Goal: Transaction & Acquisition: Book appointment/travel/reservation

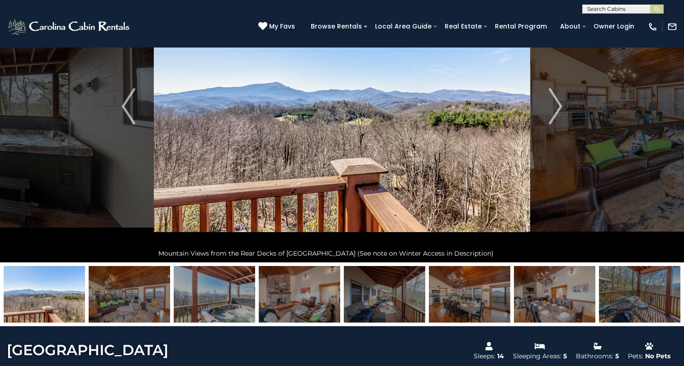
scroll to position [112, 0]
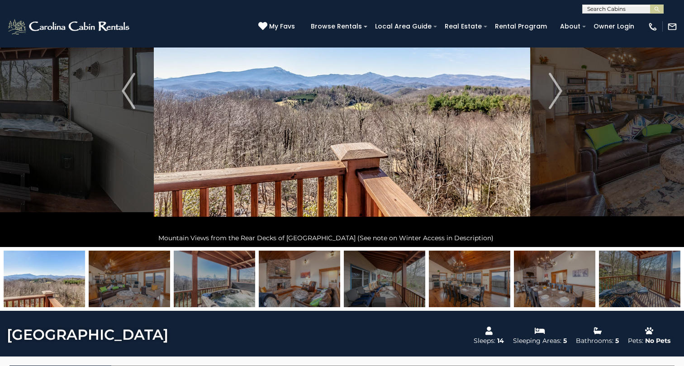
click at [143, 287] on img at bounding box center [129, 279] width 81 height 57
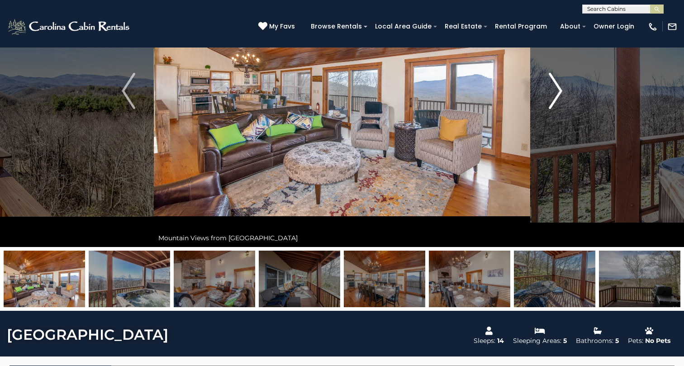
click at [559, 89] on img "Next" at bounding box center [556, 91] width 14 height 36
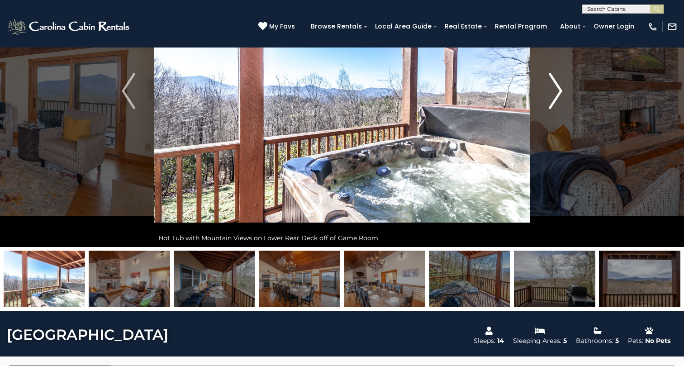
click at [557, 88] on img "Next" at bounding box center [556, 91] width 14 height 36
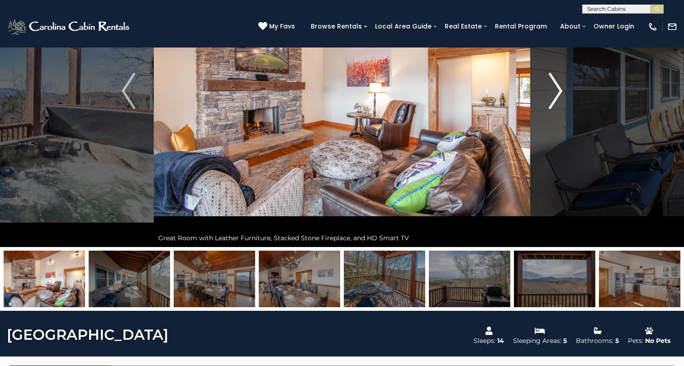
click at [557, 88] on img "Next" at bounding box center [556, 91] width 14 height 36
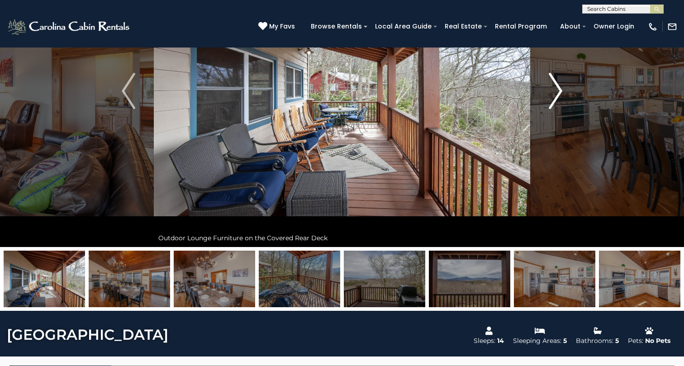
click at [557, 88] on img "Next" at bounding box center [556, 91] width 14 height 36
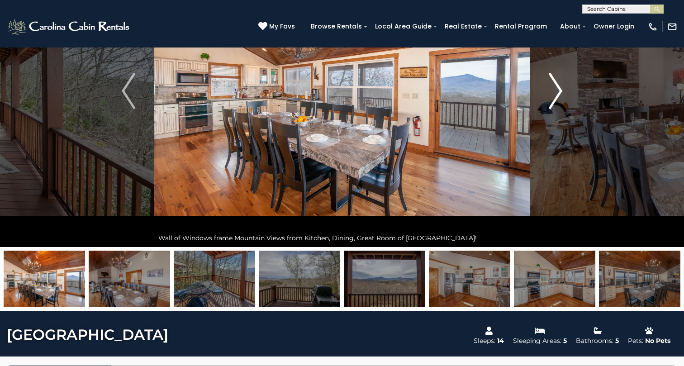
click at [557, 88] on img "Next" at bounding box center [556, 91] width 14 height 36
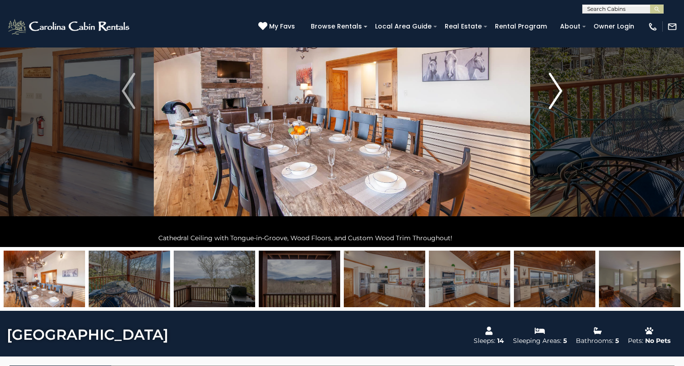
click at [557, 88] on img "Next" at bounding box center [556, 91] width 14 height 36
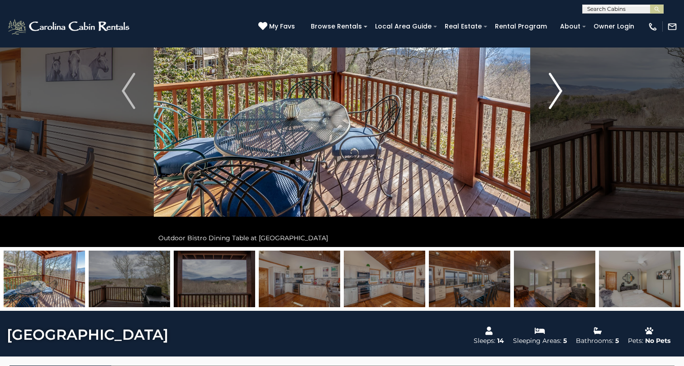
click at [557, 88] on img "Next" at bounding box center [556, 91] width 14 height 36
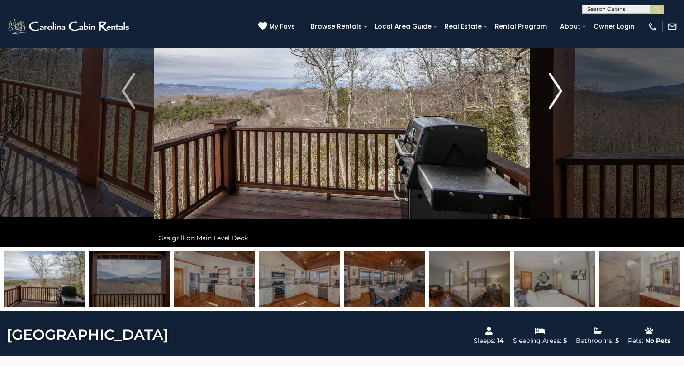
click at [561, 90] on img "Next" at bounding box center [556, 91] width 14 height 36
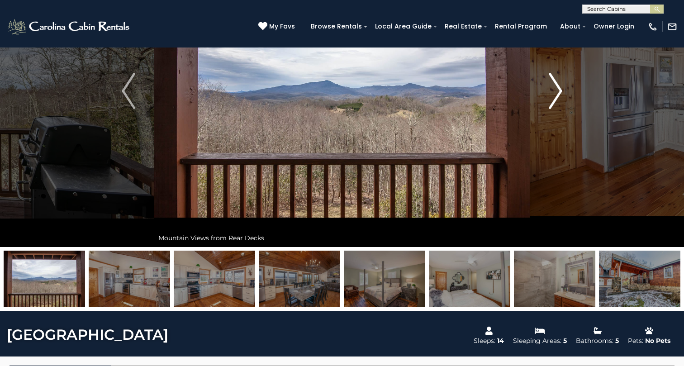
click at [561, 90] on img "Next" at bounding box center [556, 91] width 14 height 36
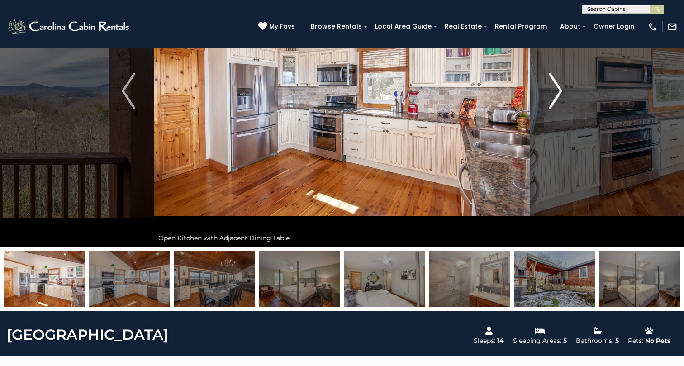
click at [561, 90] on img "Next" at bounding box center [556, 91] width 14 height 36
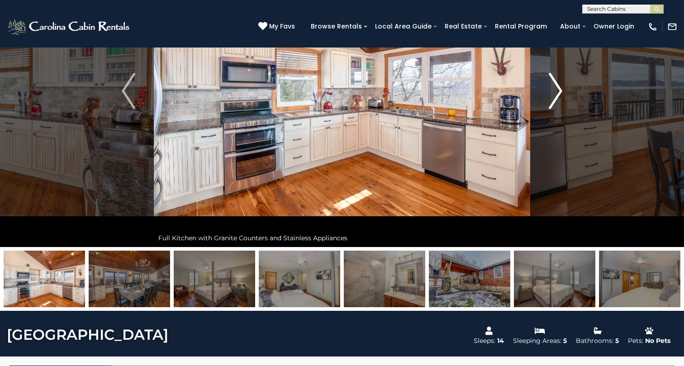
click at [561, 90] on img "Next" at bounding box center [556, 91] width 14 height 36
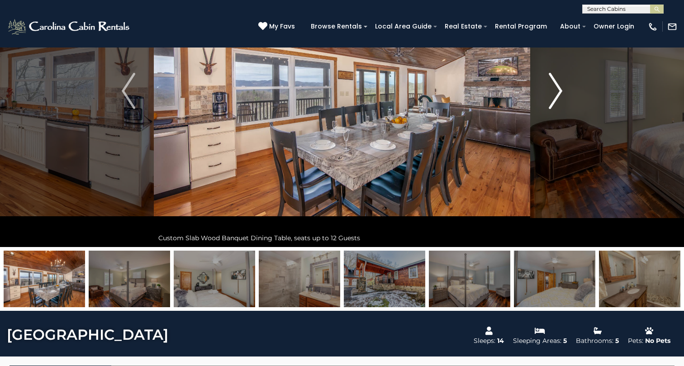
click at [561, 90] on img "Next" at bounding box center [556, 91] width 14 height 36
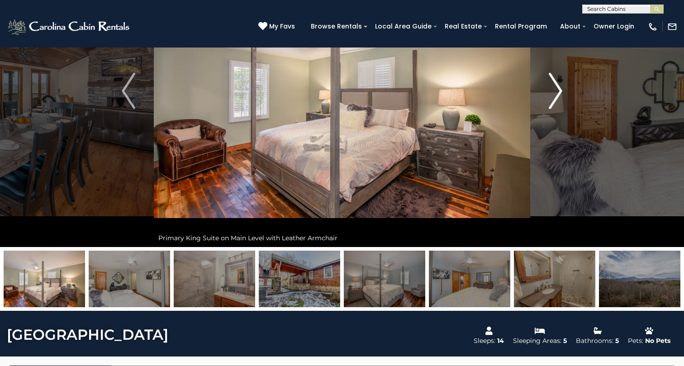
click at [561, 90] on img "Next" at bounding box center [556, 91] width 14 height 36
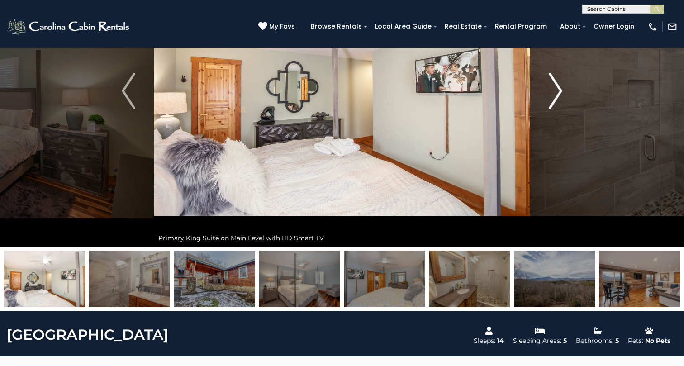
click at [561, 90] on img "Next" at bounding box center [556, 91] width 14 height 36
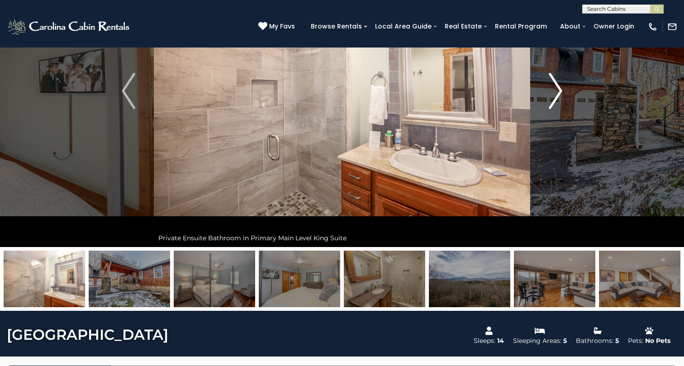
click at [561, 90] on img "Next" at bounding box center [556, 91] width 14 height 36
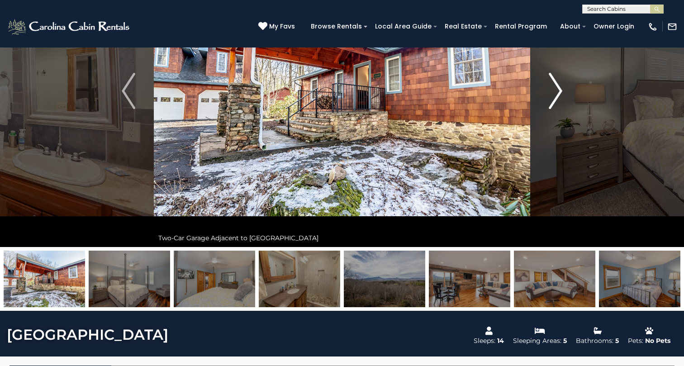
click at [561, 90] on img "Next" at bounding box center [556, 91] width 14 height 36
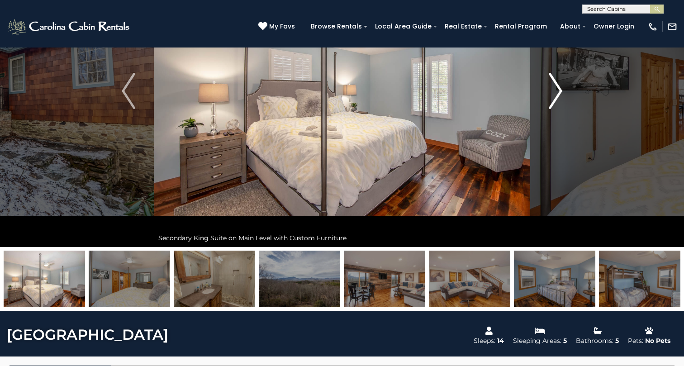
click at [561, 90] on img "Next" at bounding box center [556, 91] width 14 height 36
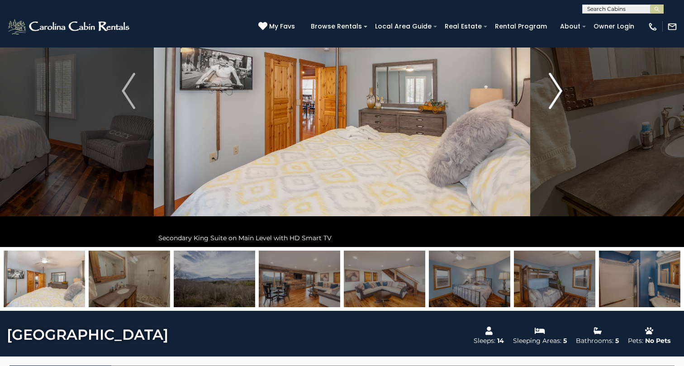
click at [561, 90] on img "Next" at bounding box center [556, 91] width 14 height 36
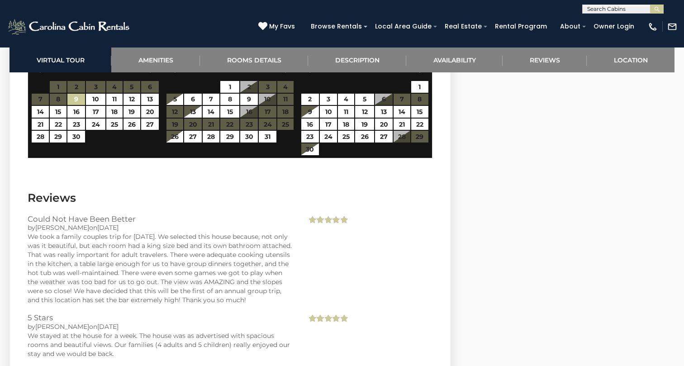
scroll to position [2210, 0]
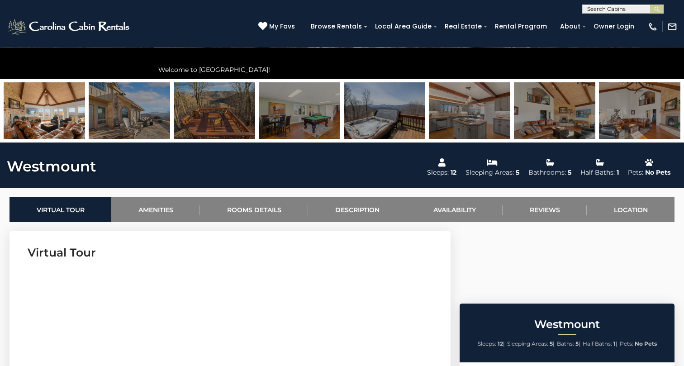
scroll to position [278, 0]
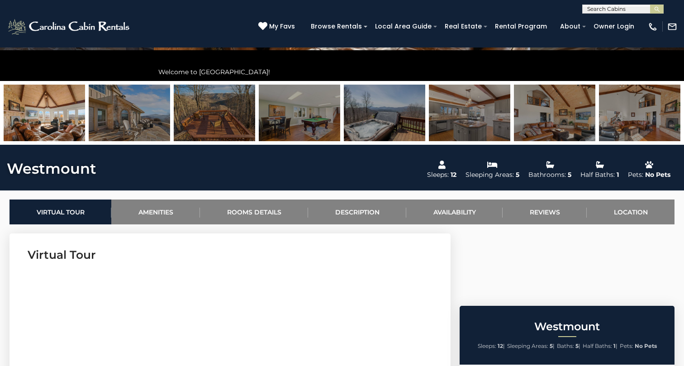
click at [375, 128] on img at bounding box center [384, 113] width 81 height 57
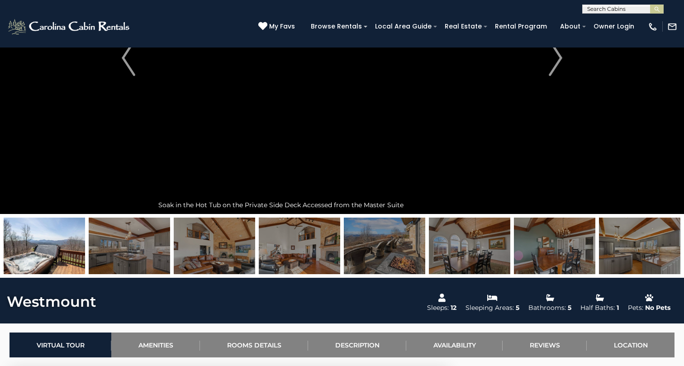
scroll to position [146, 0]
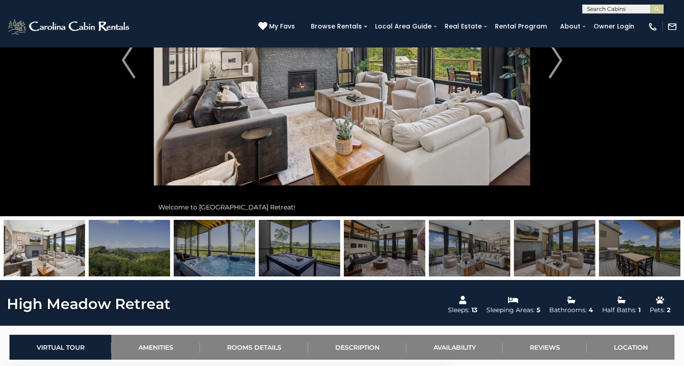
scroll to position [143, 0]
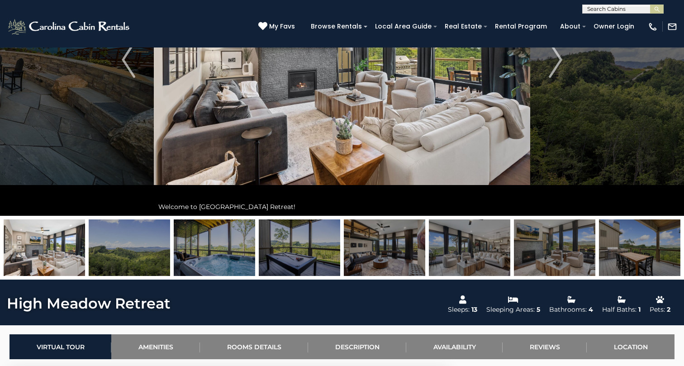
click at [138, 257] on img at bounding box center [129, 247] width 81 height 57
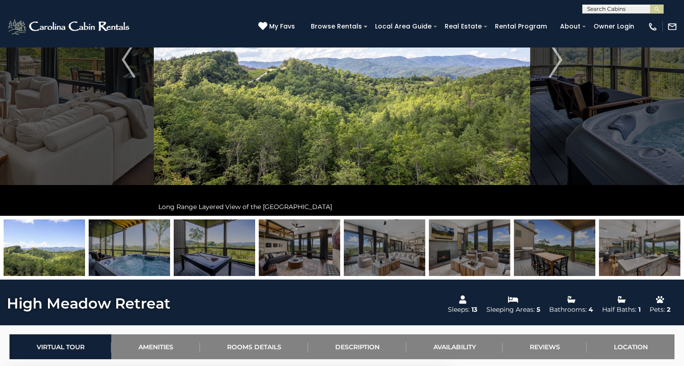
click at [242, 248] on img at bounding box center [214, 247] width 81 height 57
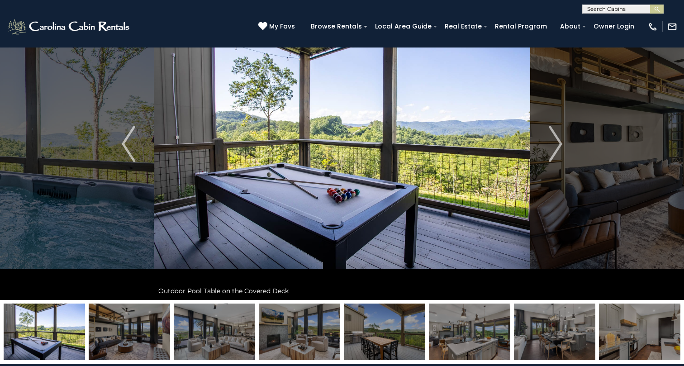
scroll to position [60, 0]
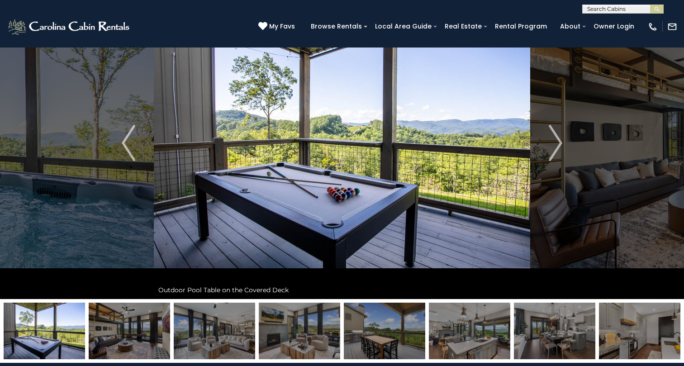
click at [391, 329] on img at bounding box center [384, 331] width 81 height 57
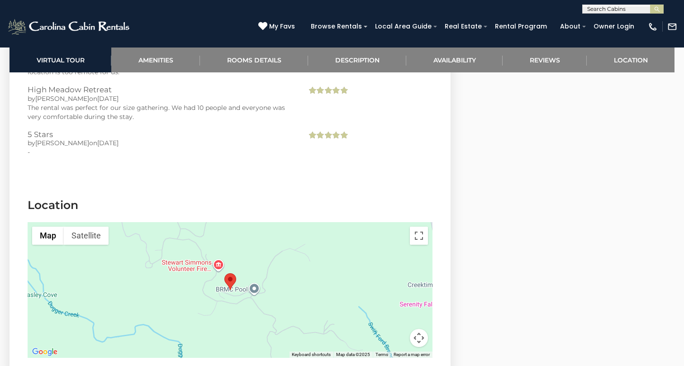
scroll to position [2550, 0]
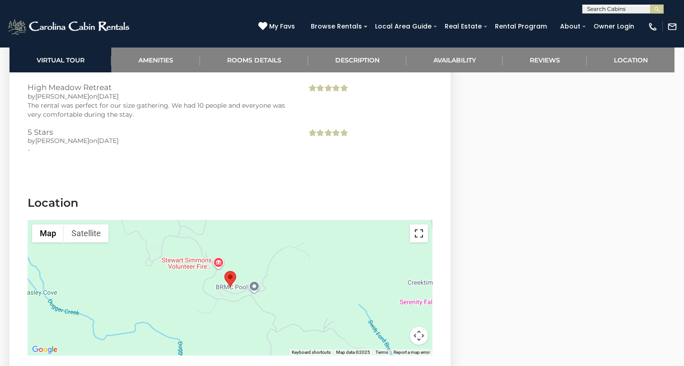
click at [420, 224] on button "Toggle fullscreen view" at bounding box center [419, 233] width 18 height 18
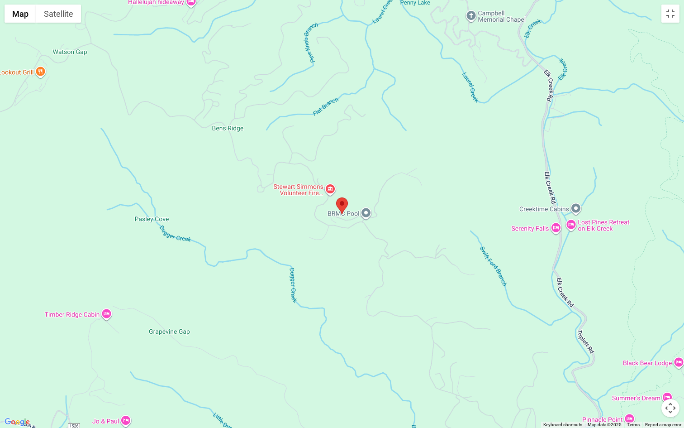
click at [665, 366] on button "Map camera controls" at bounding box center [670, 408] width 18 height 18
click at [649, 366] on button "Zoom out" at bounding box center [648, 408] width 18 height 18
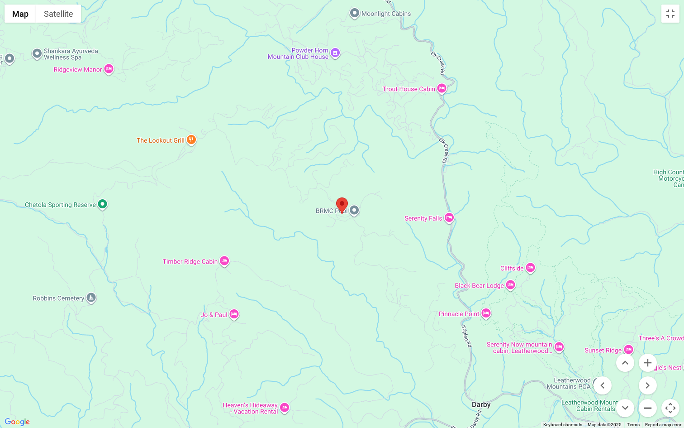
click at [649, 366] on button "Zoom out" at bounding box center [648, 408] width 18 height 18
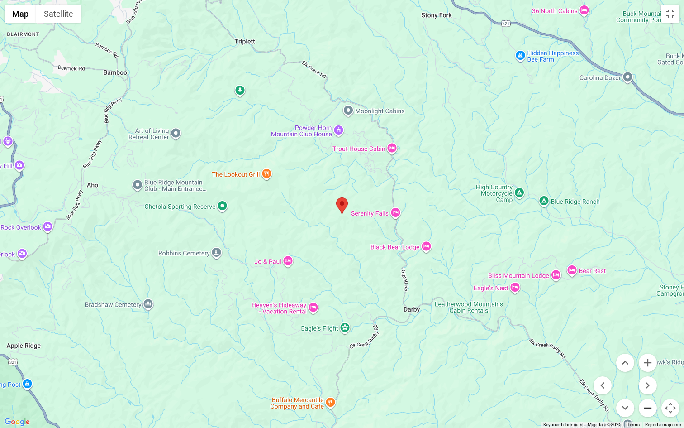
click at [649, 366] on button "Zoom out" at bounding box center [648, 408] width 18 height 18
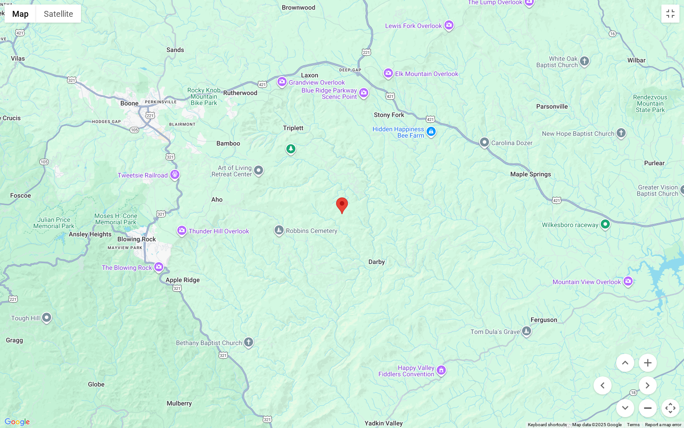
click at [649, 366] on button "Zoom out" at bounding box center [648, 408] width 18 height 18
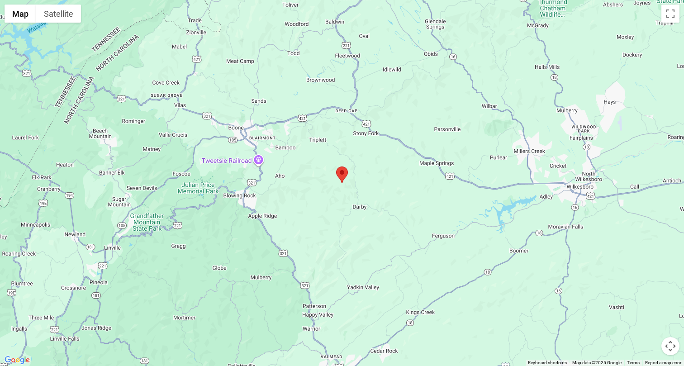
scroll to position [50, 0]
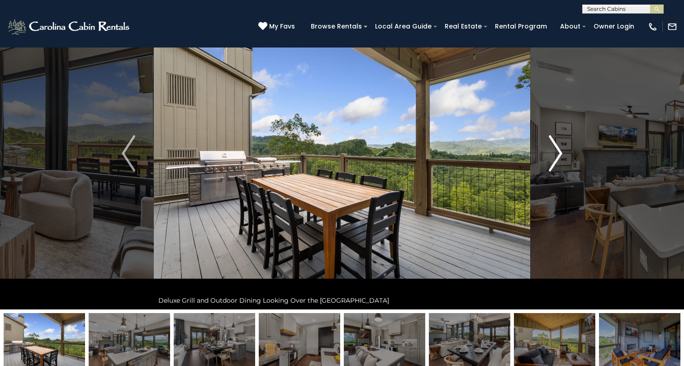
click at [558, 154] on img "Next" at bounding box center [556, 153] width 14 height 36
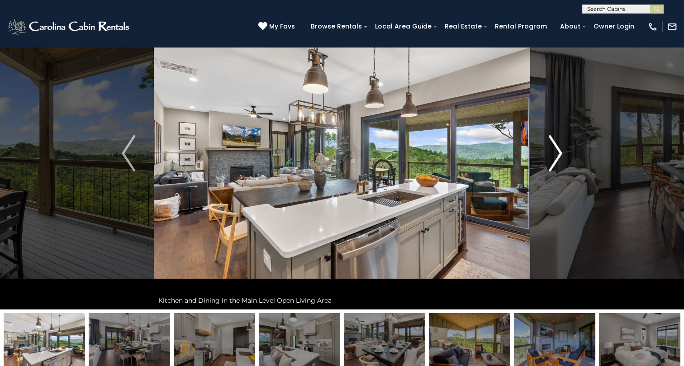
click at [557, 154] on img "Next" at bounding box center [556, 153] width 14 height 36
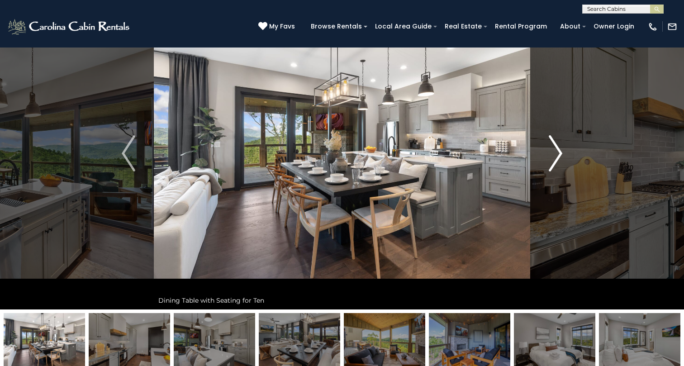
click at [557, 154] on img "Next" at bounding box center [556, 153] width 14 height 36
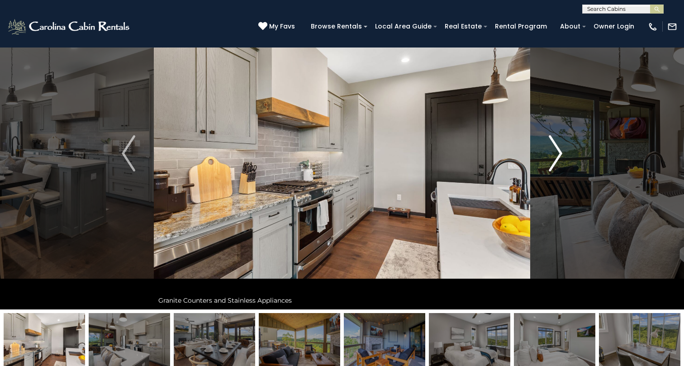
click at [557, 154] on img "Next" at bounding box center [556, 153] width 14 height 36
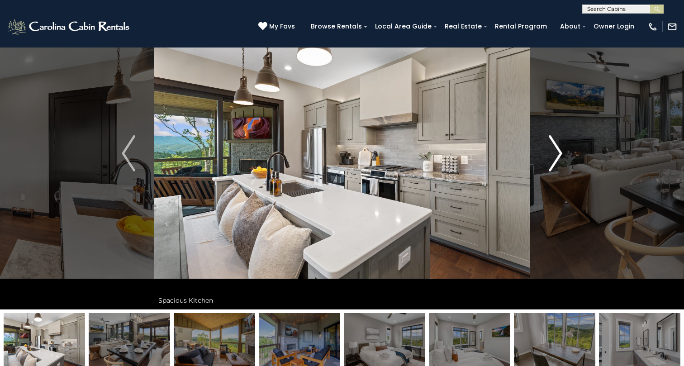
click at [557, 154] on img "Next" at bounding box center [556, 153] width 14 height 36
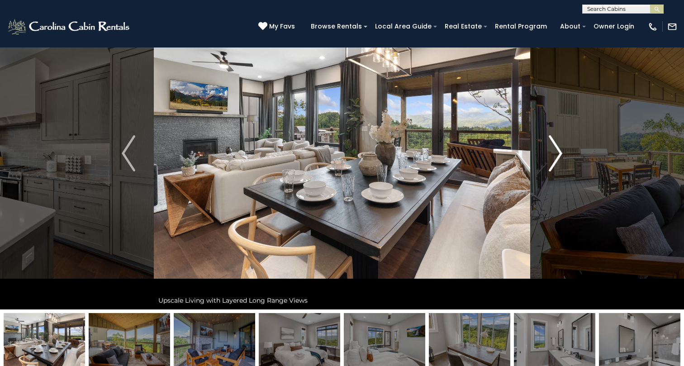
click at [557, 154] on img "Next" at bounding box center [556, 153] width 14 height 36
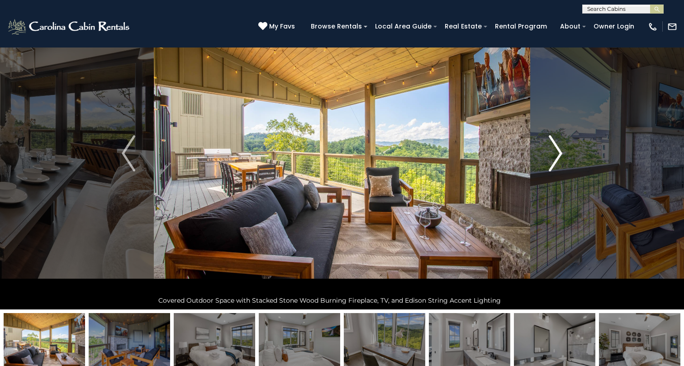
click at [557, 154] on img "Next" at bounding box center [556, 153] width 14 height 36
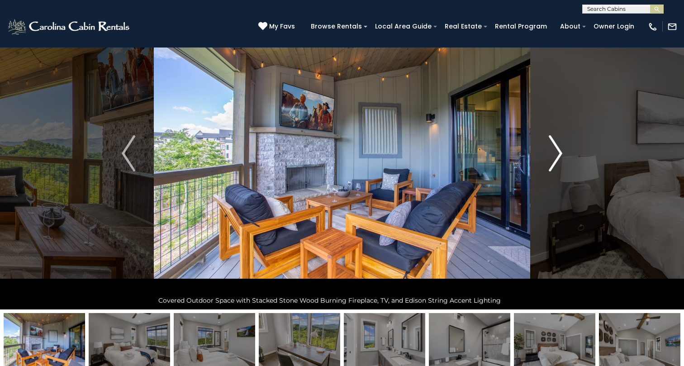
click at [557, 154] on img "Next" at bounding box center [556, 153] width 14 height 36
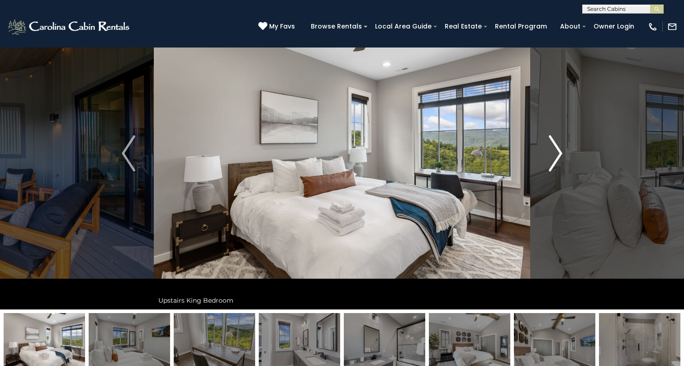
click at [557, 154] on img "Next" at bounding box center [556, 153] width 14 height 36
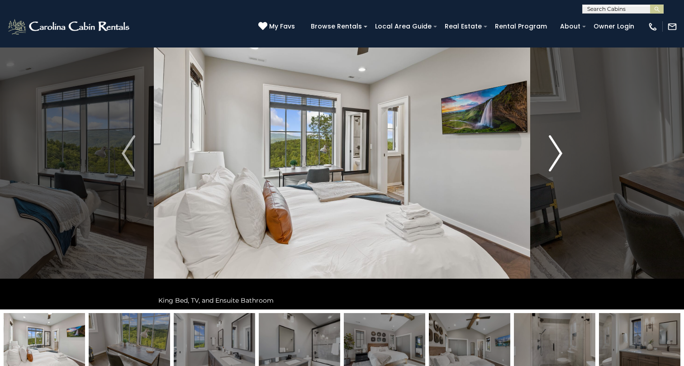
click at [557, 154] on img "Next" at bounding box center [556, 153] width 14 height 36
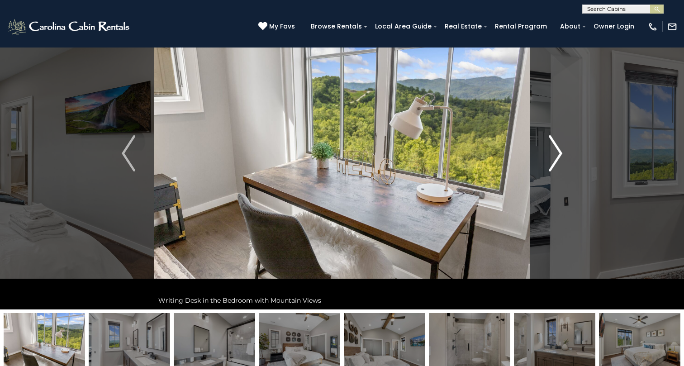
click at [557, 154] on img "Next" at bounding box center [556, 153] width 14 height 36
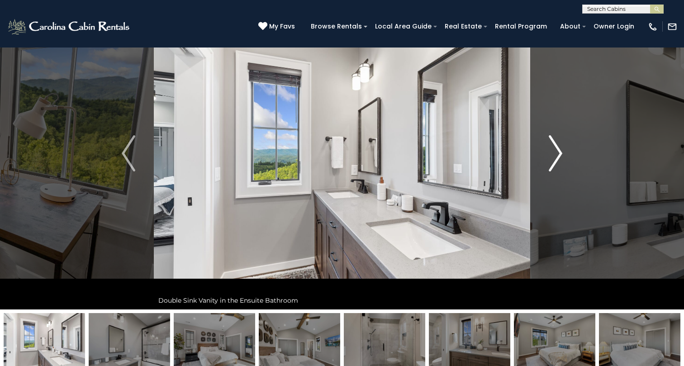
click at [557, 154] on img "Next" at bounding box center [556, 153] width 14 height 36
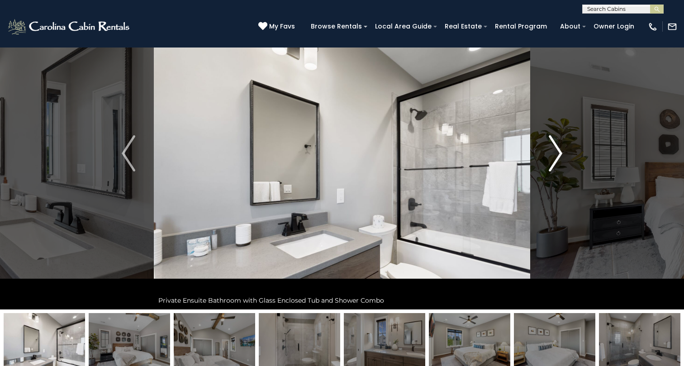
click at [557, 154] on img "Next" at bounding box center [556, 153] width 14 height 36
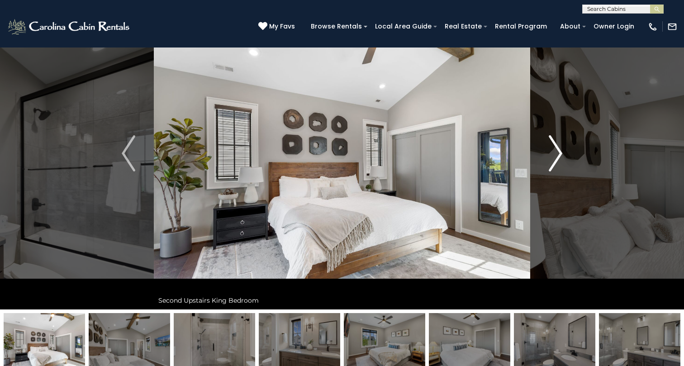
click at [557, 154] on img "Next" at bounding box center [556, 153] width 14 height 36
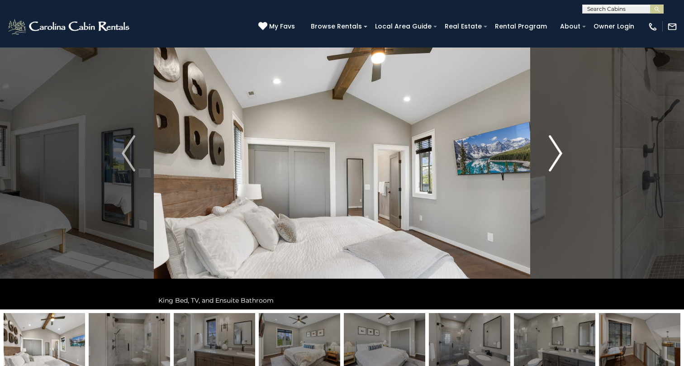
click at [557, 154] on img "Next" at bounding box center [556, 153] width 14 height 36
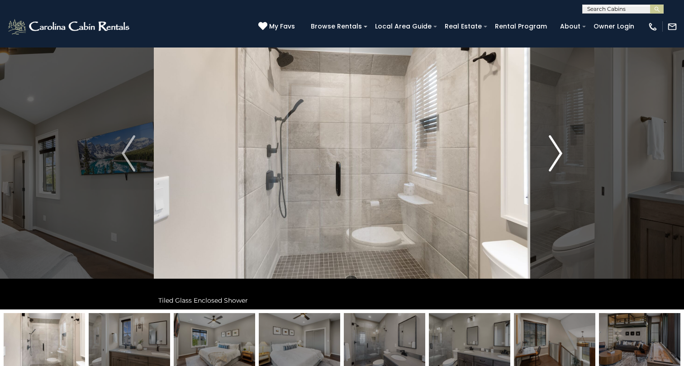
click at [557, 154] on img "Next" at bounding box center [556, 153] width 14 height 36
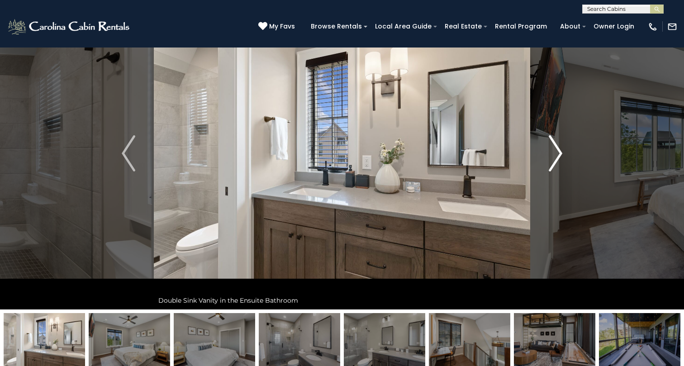
click at [557, 154] on img "Next" at bounding box center [556, 153] width 14 height 36
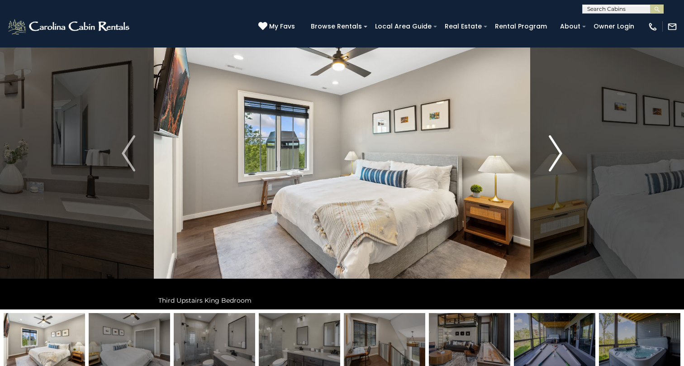
click at [557, 154] on img "Next" at bounding box center [556, 153] width 14 height 36
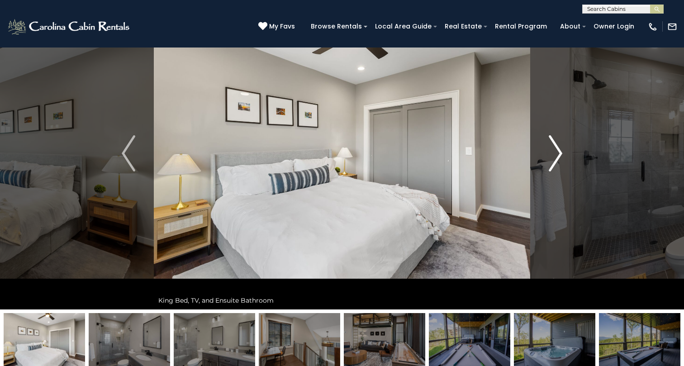
click at [557, 154] on img "Next" at bounding box center [556, 153] width 14 height 36
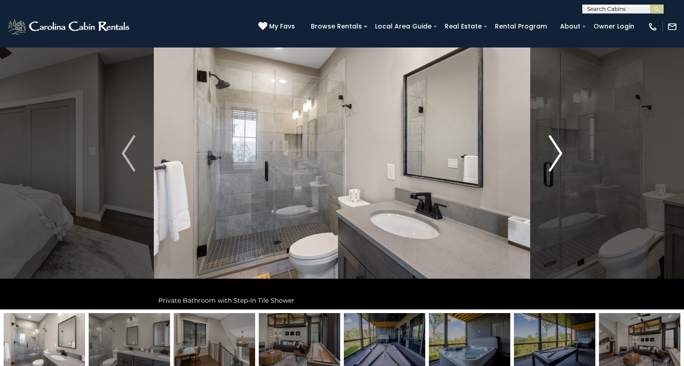
click at [557, 154] on img "Next" at bounding box center [556, 153] width 14 height 36
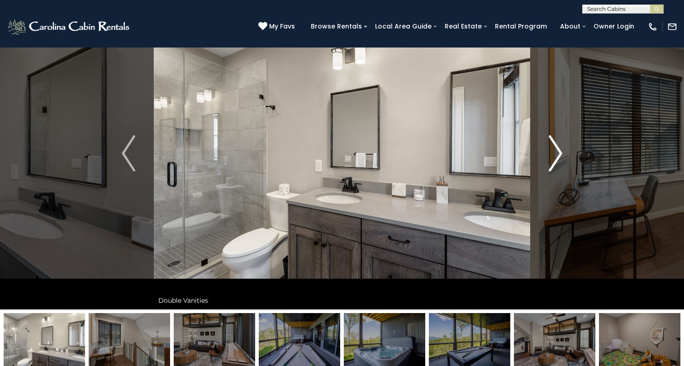
click at [557, 154] on img "Next" at bounding box center [556, 153] width 14 height 36
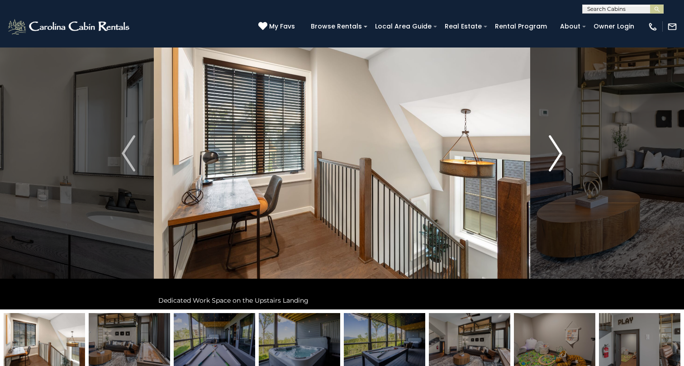
click at [557, 154] on img "Next" at bounding box center [556, 153] width 14 height 36
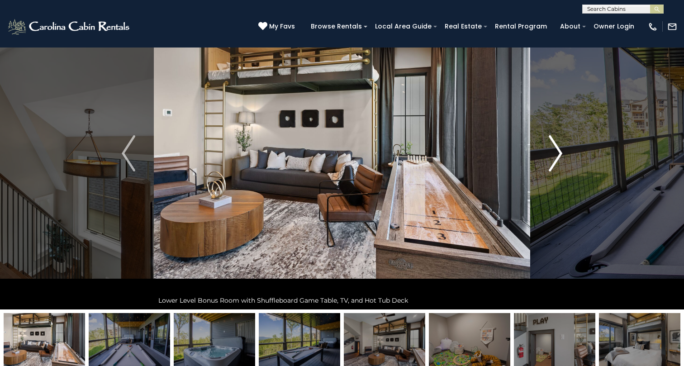
click at [556, 154] on img "Next" at bounding box center [556, 153] width 14 height 36
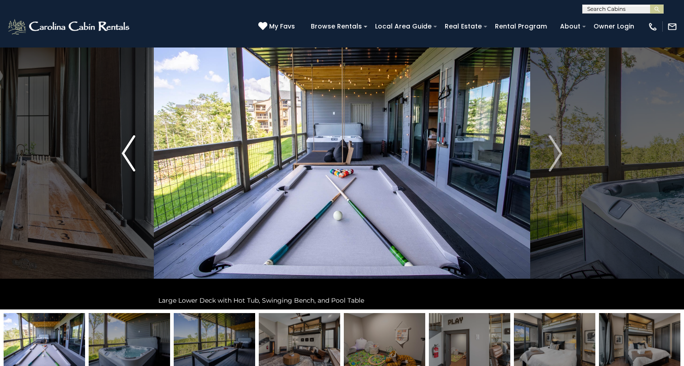
click at [127, 149] on img "Previous" at bounding box center [129, 153] width 14 height 36
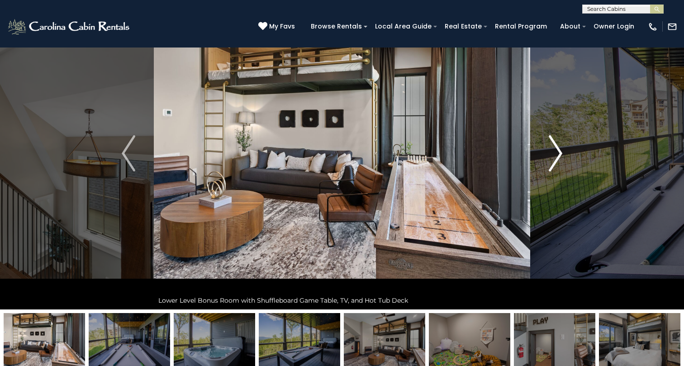
click at [549, 152] on img "Next" at bounding box center [556, 153] width 14 height 36
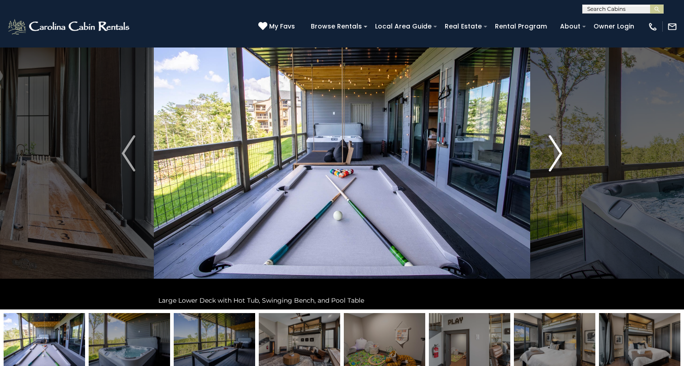
click at [549, 152] on img "Next" at bounding box center [556, 153] width 14 height 36
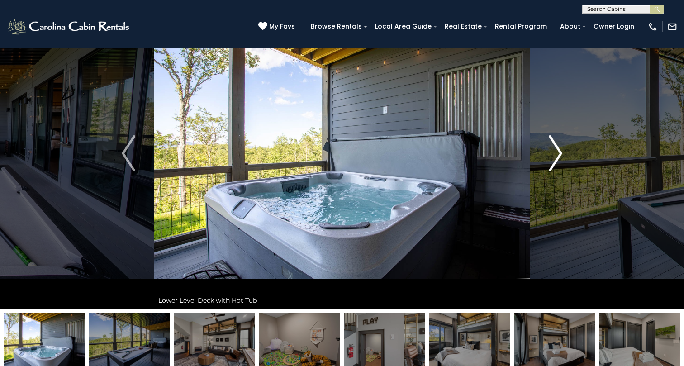
click at [549, 152] on img "Next" at bounding box center [556, 153] width 14 height 36
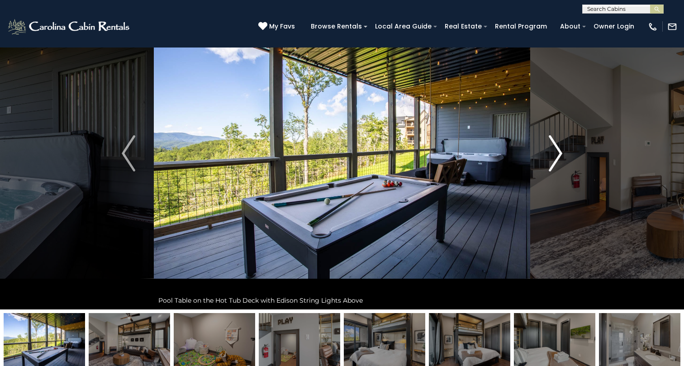
click at [549, 152] on img "Next" at bounding box center [556, 153] width 14 height 36
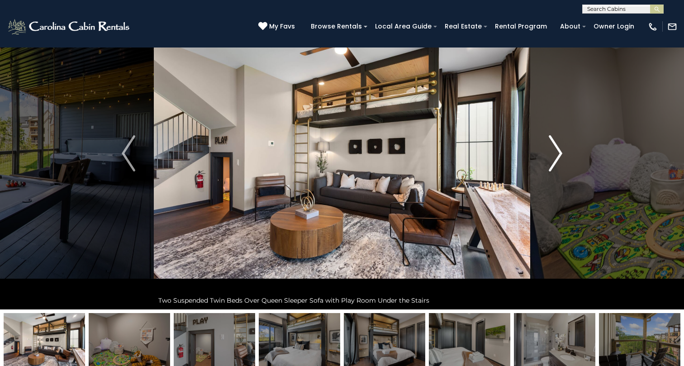
click at [548, 152] on button "Next" at bounding box center [555, 153] width 51 height 312
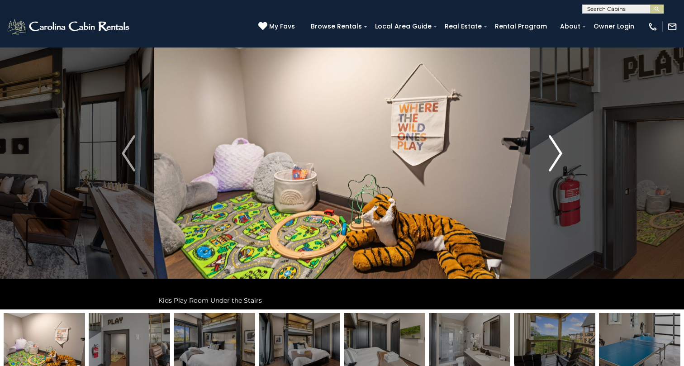
click at [549, 152] on img "Next" at bounding box center [556, 153] width 14 height 36
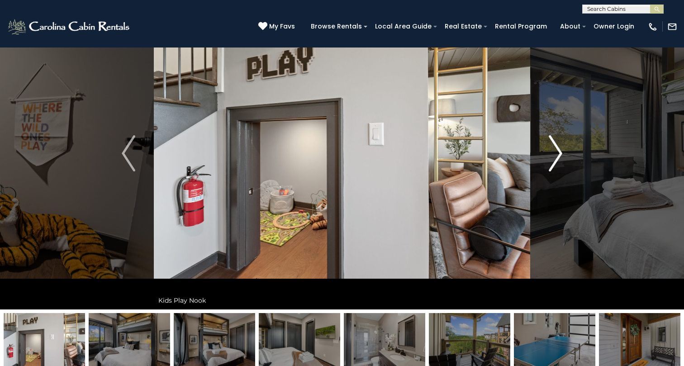
click at [548, 153] on button "Next" at bounding box center [555, 153] width 51 height 312
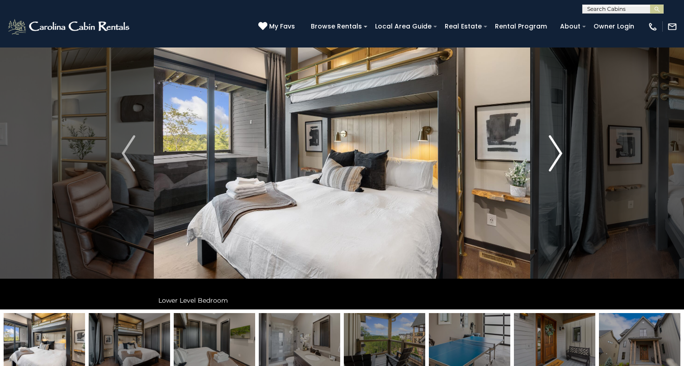
click at [550, 153] on img "Next" at bounding box center [556, 153] width 14 height 36
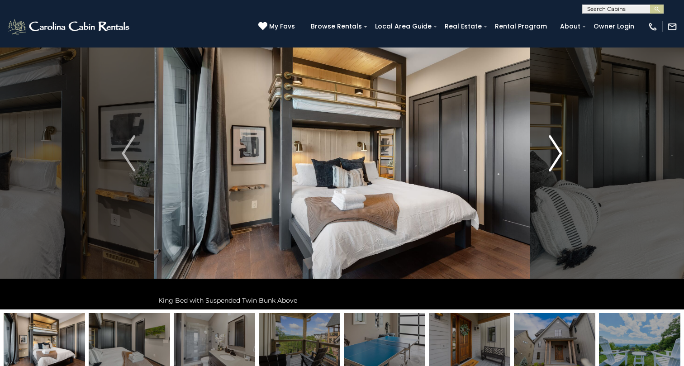
click at [550, 153] on img "Next" at bounding box center [556, 153] width 14 height 36
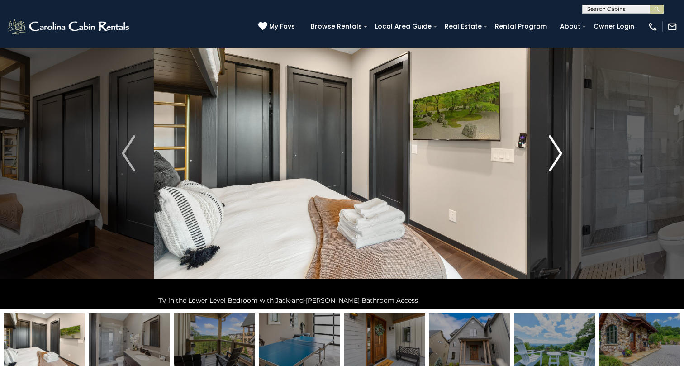
click at [550, 153] on img "Next" at bounding box center [556, 153] width 14 height 36
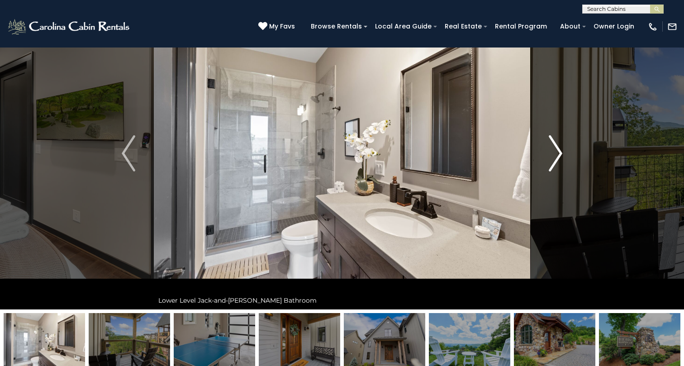
click at [550, 153] on img "Next" at bounding box center [556, 153] width 14 height 36
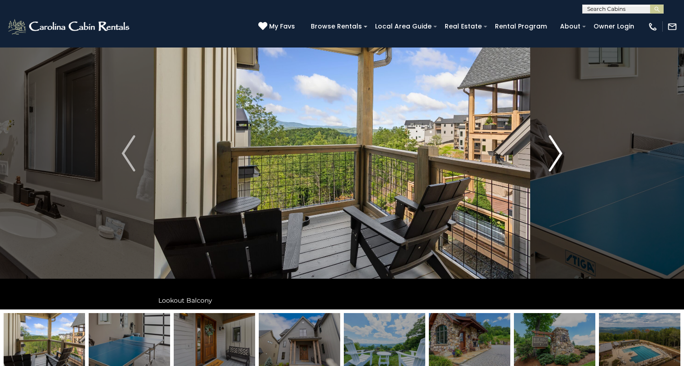
click at [550, 155] on img "Next" at bounding box center [556, 153] width 14 height 36
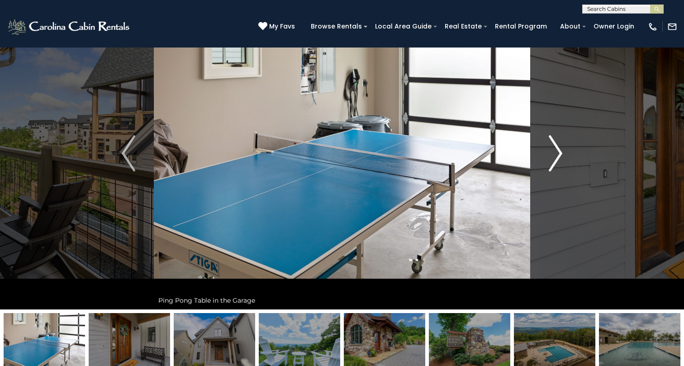
click at [550, 155] on img "Next" at bounding box center [556, 153] width 14 height 36
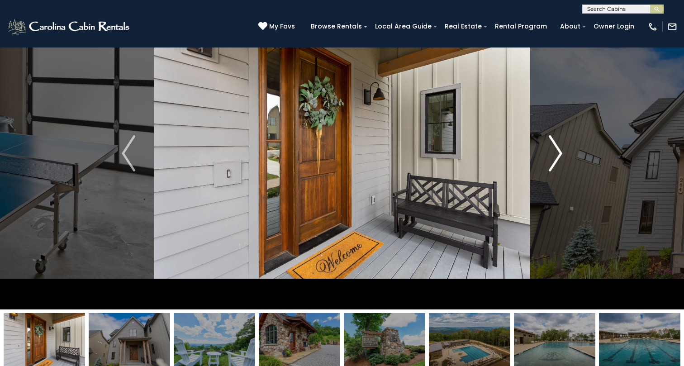
click at [550, 155] on img "Next" at bounding box center [556, 153] width 14 height 36
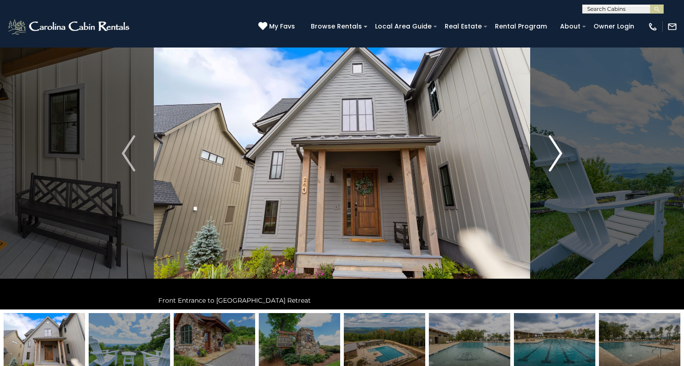
click at [550, 155] on img "Next" at bounding box center [556, 153] width 14 height 36
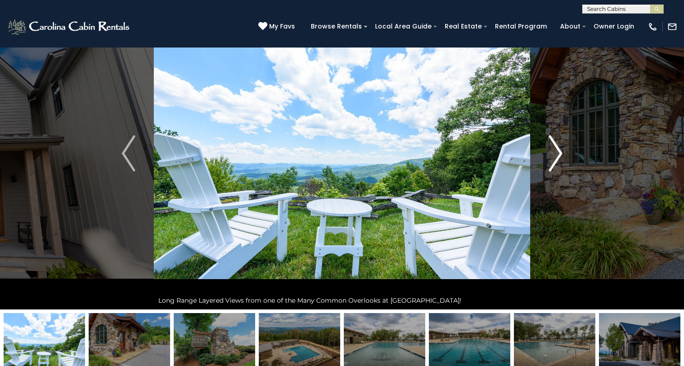
click at [550, 155] on img "Next" at bounding box center [556, 153] width 14 height 36
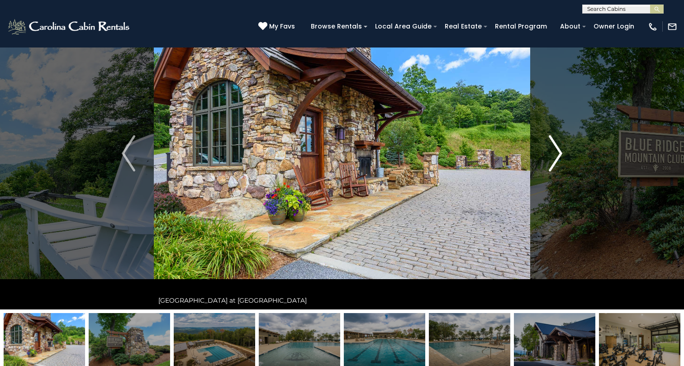
click at [550, 155] on img "Next" at bounding box center [556, 153] width 14 height 36
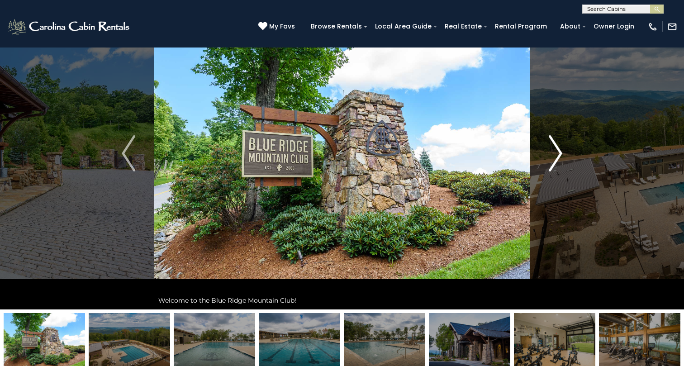
click at [550, 155] on img "Next" at bounding box center [556, 153] width 14 height 36
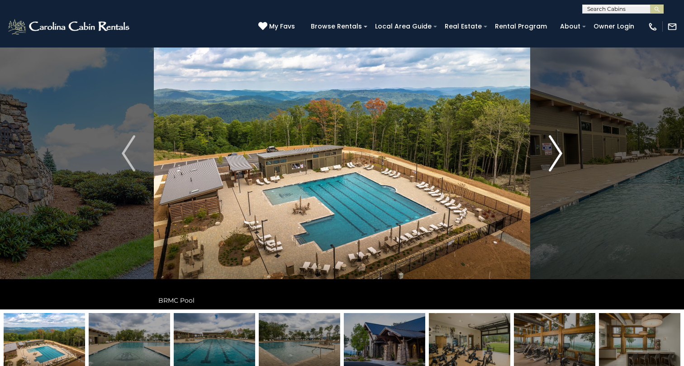
click at [550, 155] on img "Next" at bounding box center [556, 153] width 14 height 36
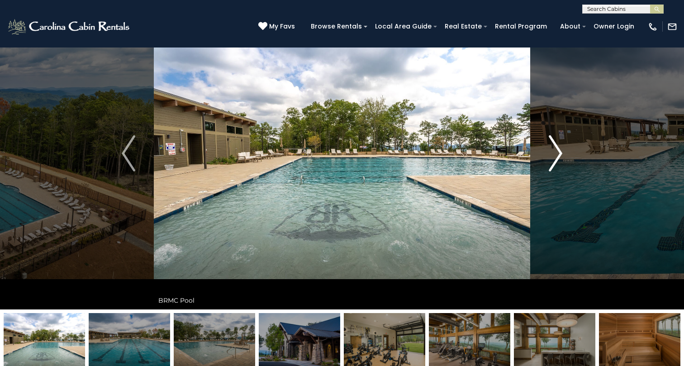
click at [550, 155] on img "Next" at bounding box center [556, 153] width 14 height 36
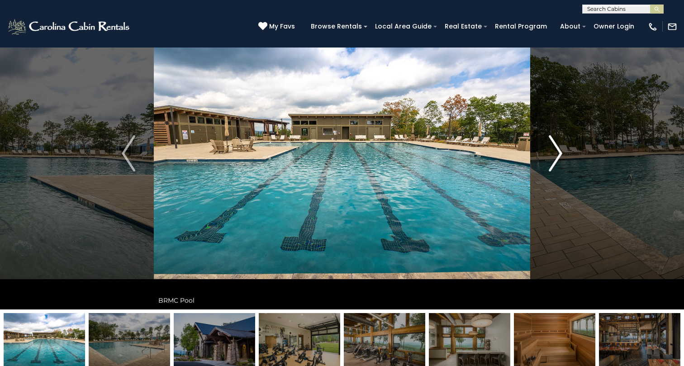
click at [550, 155] on img "Next" at bounding box center [556, 153] width 14 height 36
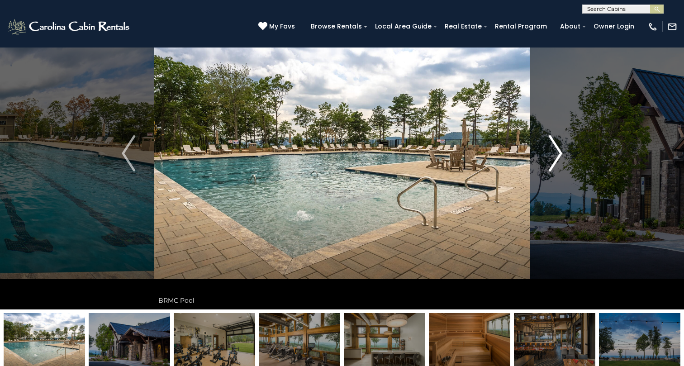
click at [550, 155] on img "Next" at bounding box center [556, 153] width 14 height 36
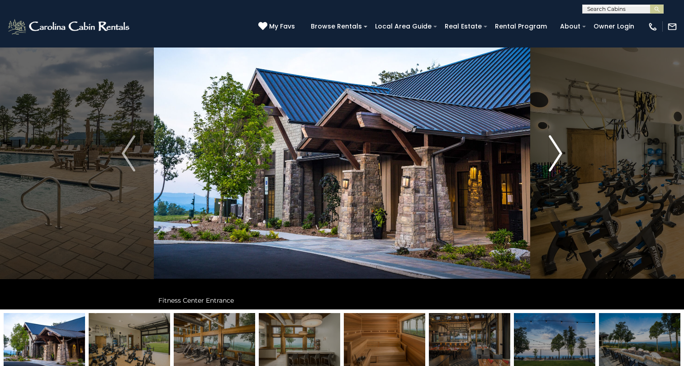
click at [550, 155] on img "Next" at bounding box center [556, 153] width 14 height 36
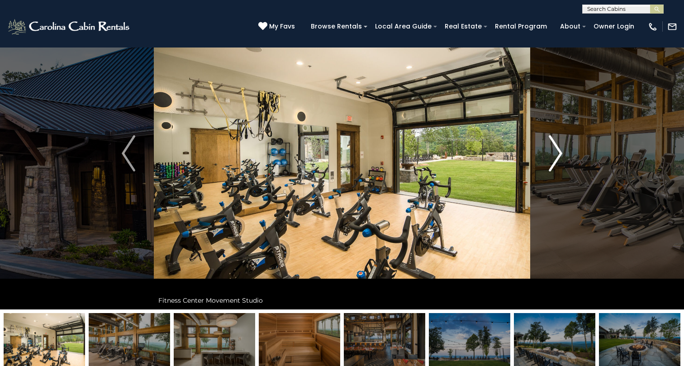
click at [550, 155] on img "Next" at bounding box center [556, 153] width 14 height 36
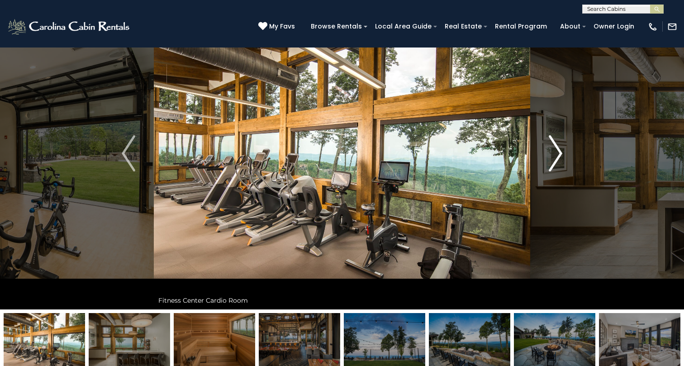
click at [550, 155] on img "Next" at bounding box center [556, 153] width 14 height 36
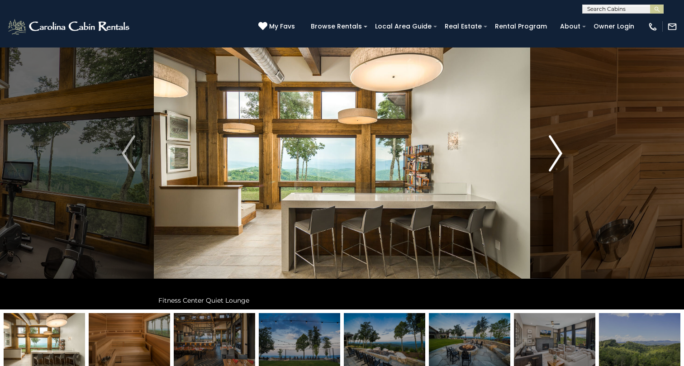
click at [550, 155] on img "Next" at bounding box center [556, 153] width 14 height 36
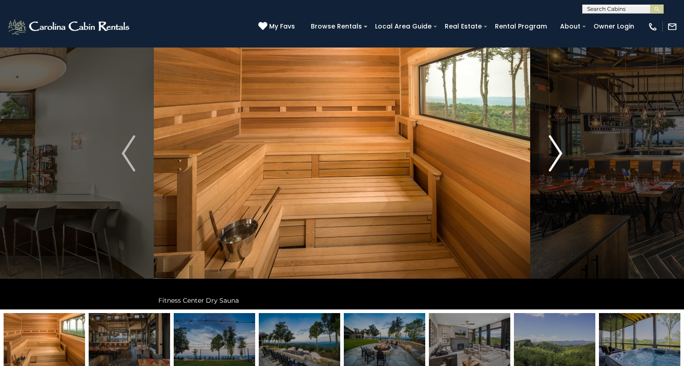
click at [550, 155] on img "Next" at bounding box center [556, 153] width 14 height 36
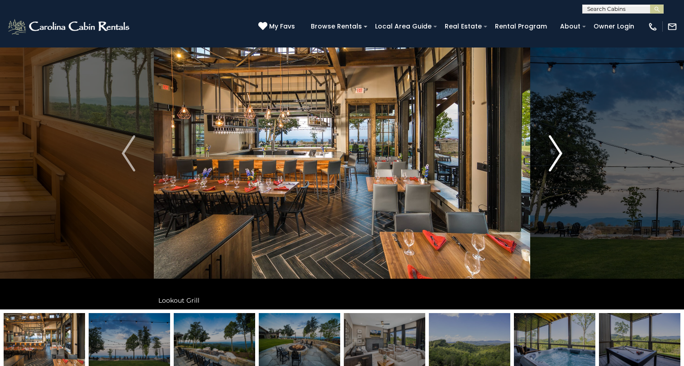
click at [550, 155] on img "Next" at bounding box center [556, 153] width 14 height 36
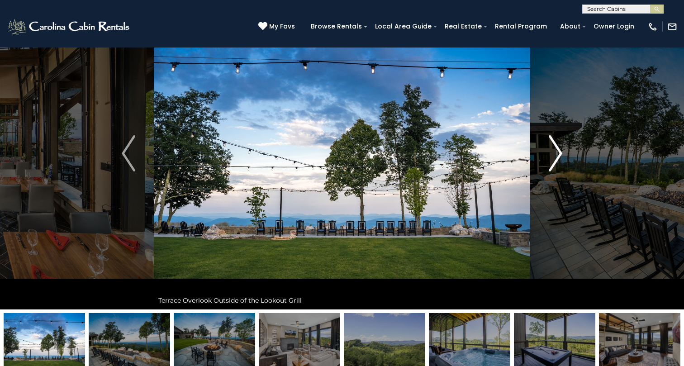
click at [550, 155] on img "Next" at bounding box center [556, 153] width 14 height 36
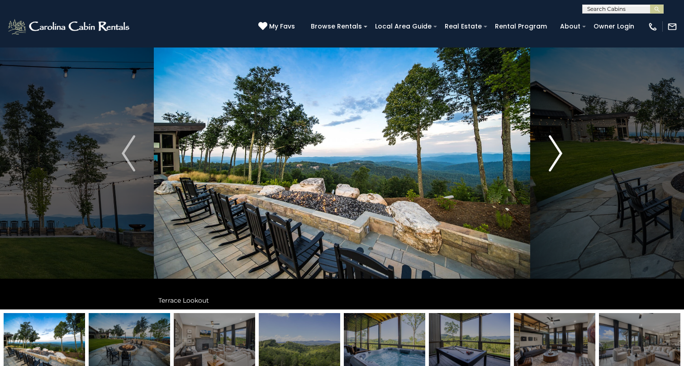
click at [550, 155] on img "Next" at bounding box center [556, 153] width 14 height 36
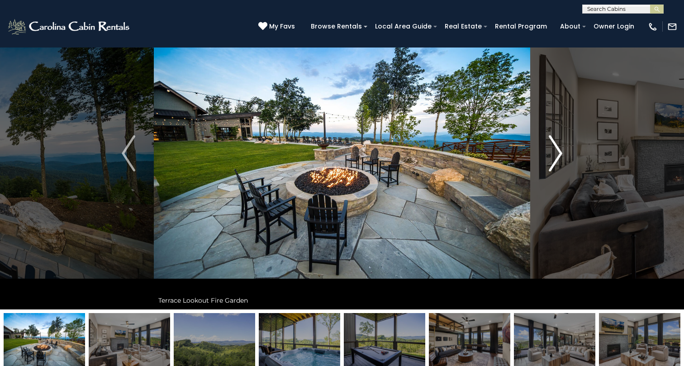
click at [550, 155] on img "Next" at bounding box center [556, 153] width 14 height 36
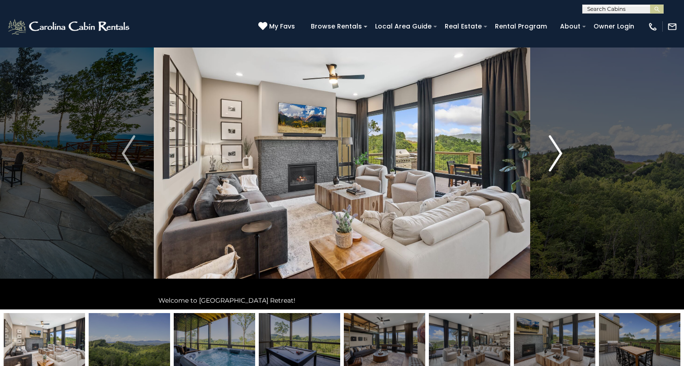
click at [550, 155] on img "Next" at bounding box center [556, 153] width 14 height 36
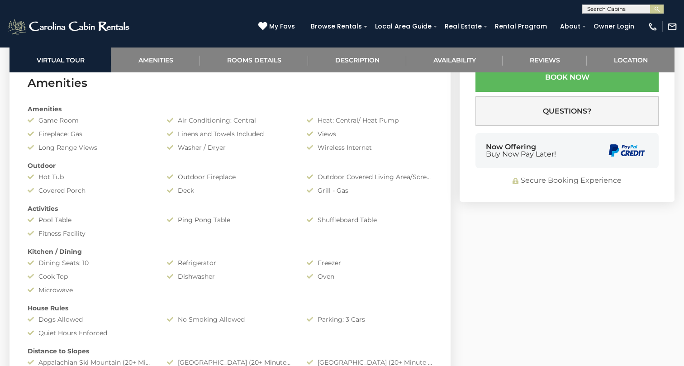
scroll to position [699, 0]
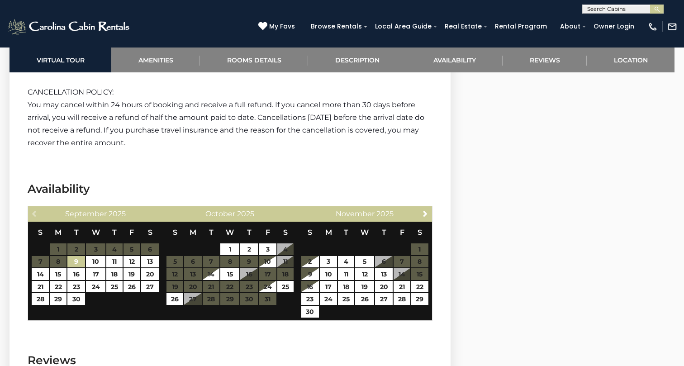
scroll to position [2175, 0]
